Goal: Task Accomplishment & Management: Use online tool/utility

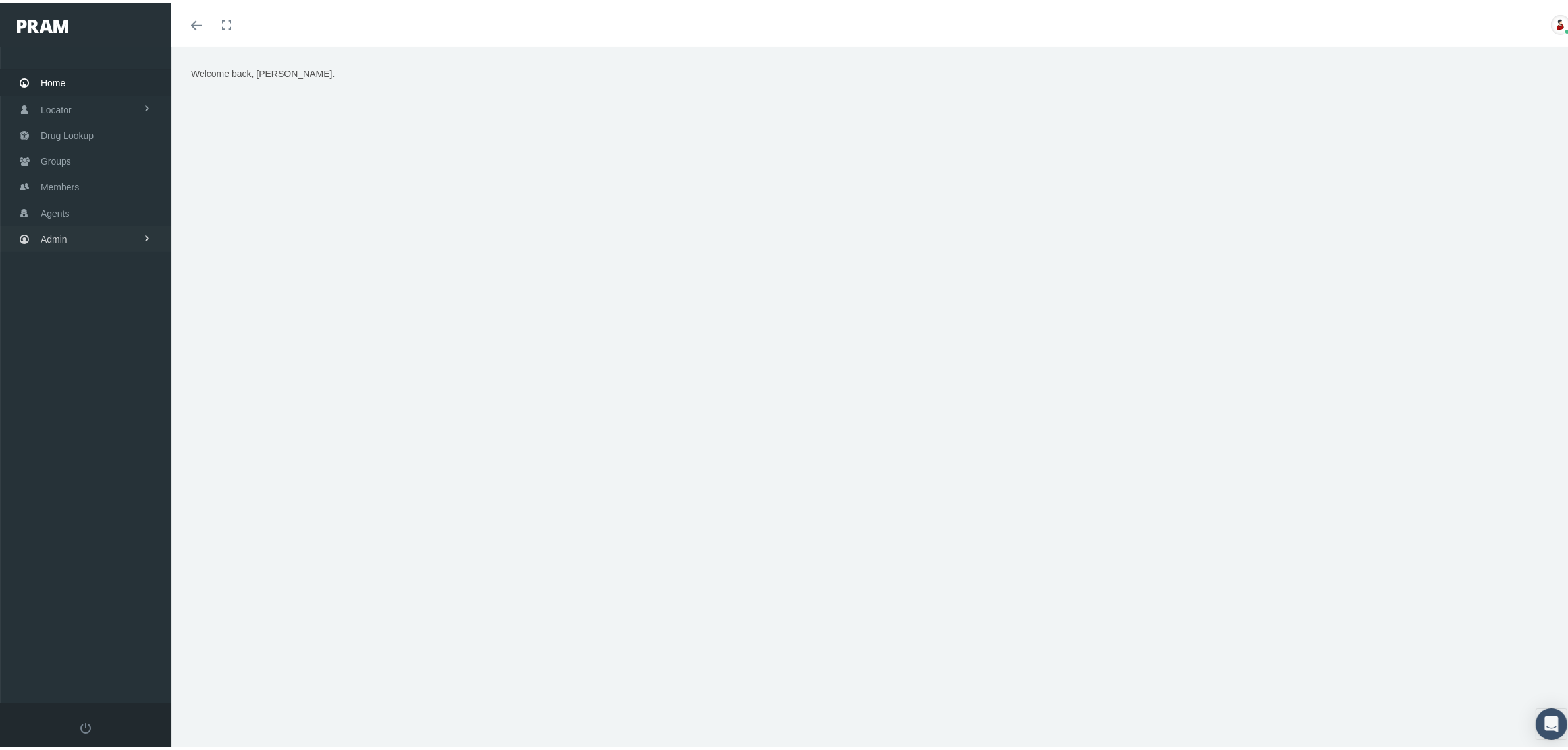
click at [103, 231] on link "Admin" at bounding box center [85, 236] width 171 height 26
click at [92, 496] on span "File Processing" at bounding box center [85, 506] width 63 height 22
click at [90, 522] on span "Import/Export" at bounding box center [79, 533] width 55 height 22
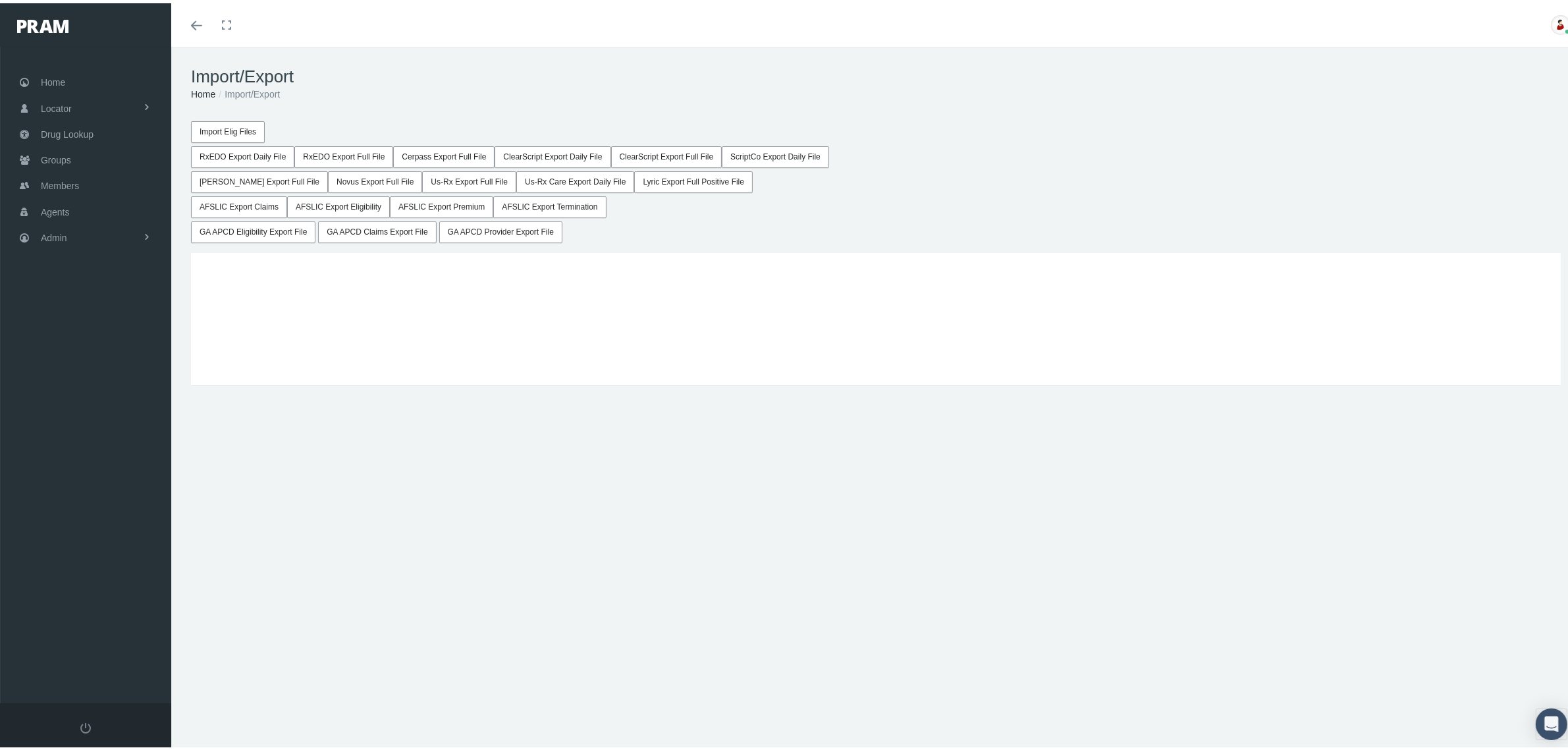
click at [274, 229] on button "GA APCD Eligibility Export File" at bounding box center [253, 228] width 125 height 22
click at [399, 231] on button "GA APCD Claims Export File" at bounding box center [377, 228] width 118 height 22
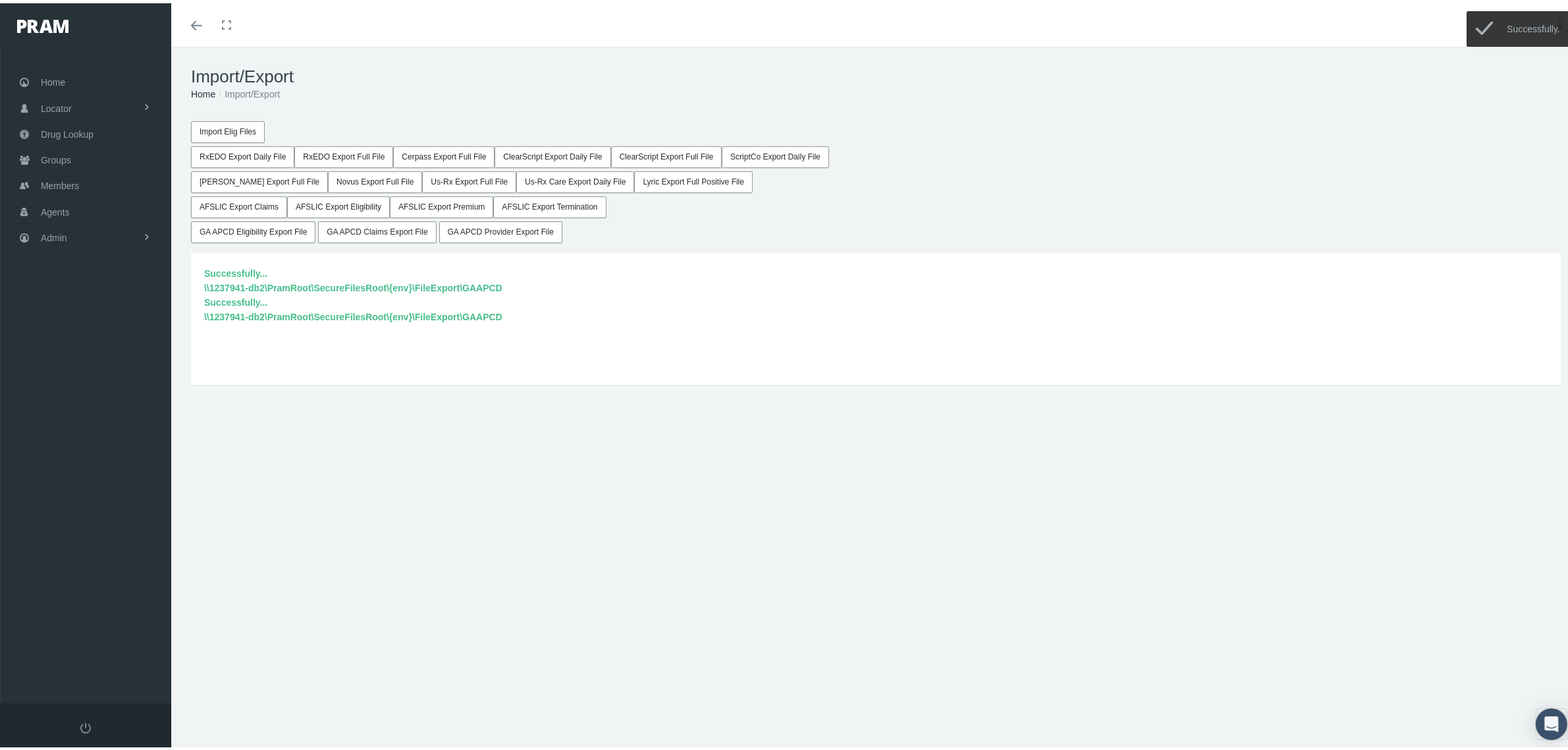
click at [499, 235] on button "GA APCD Provider Export File" at bounding box center [500, 228] width 123 height 22
